Goal: Task Accomplishment & Management: Complete application form

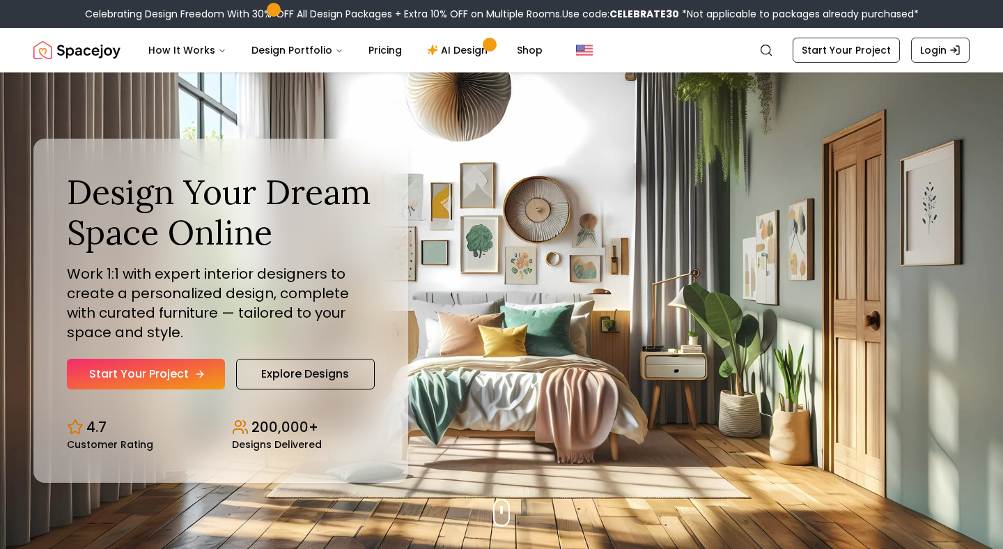
click at [105, 376] on link "Start Your Project" at bounding box center [146, 374] width 158 height 31
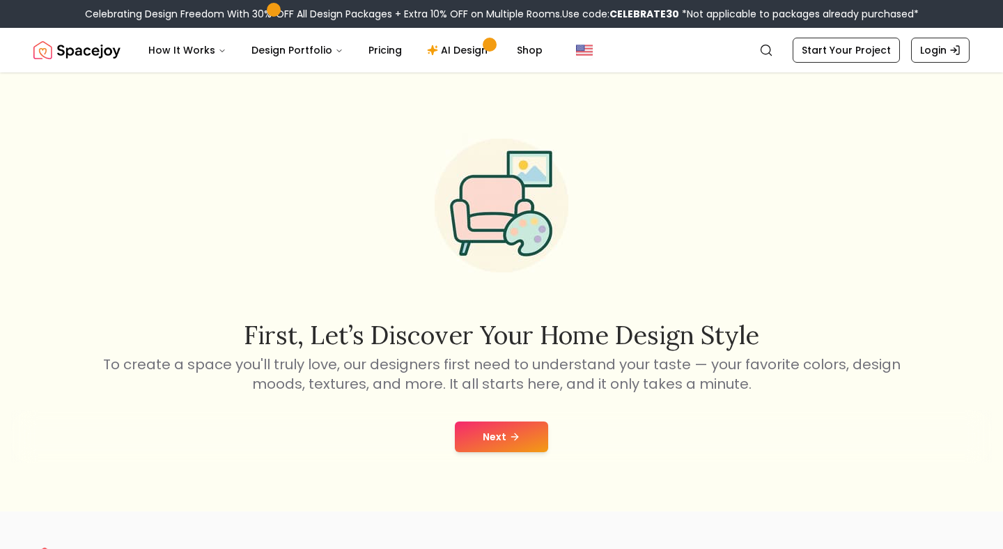
click at [482, 441] on button "Next" at bounding box center [501, 436] width 93 height 31
